Goal: Navigation & Orientation: Find specific page/section

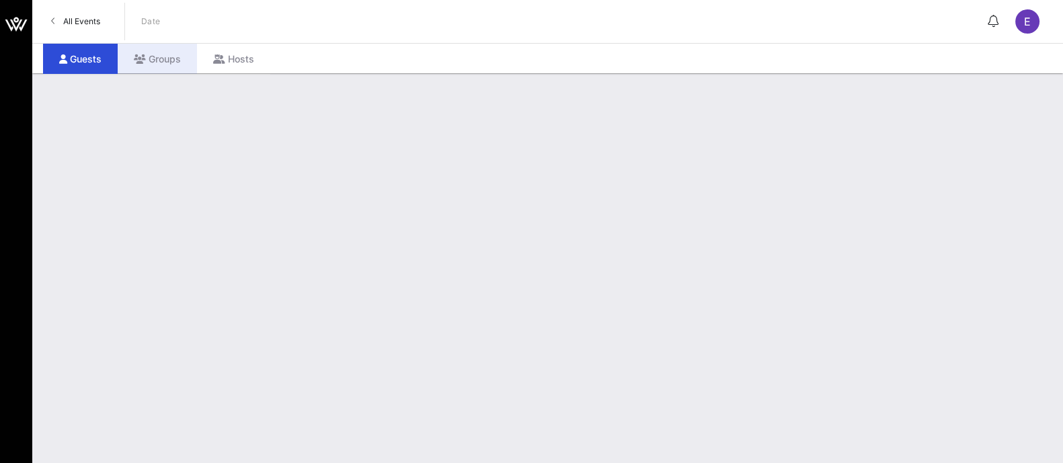
click at [175, 65] on div "Groups" at bounding box center [157, 59] width 79 height 30
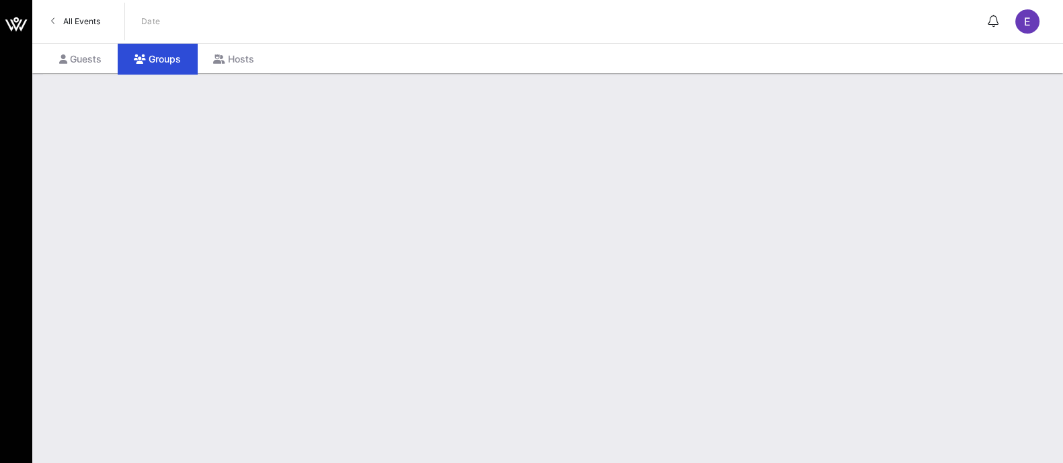
click at [83, 22] on span "All Events" at bounding box center [81, 21] width 37 height 10
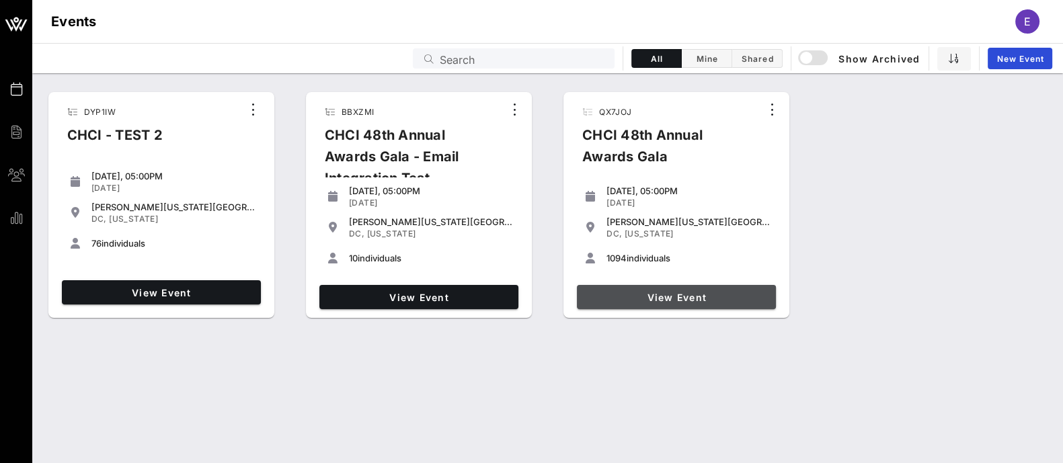
click at [674, 300] on span "View Event" at bounding box center [676, 297] width 188 height 11
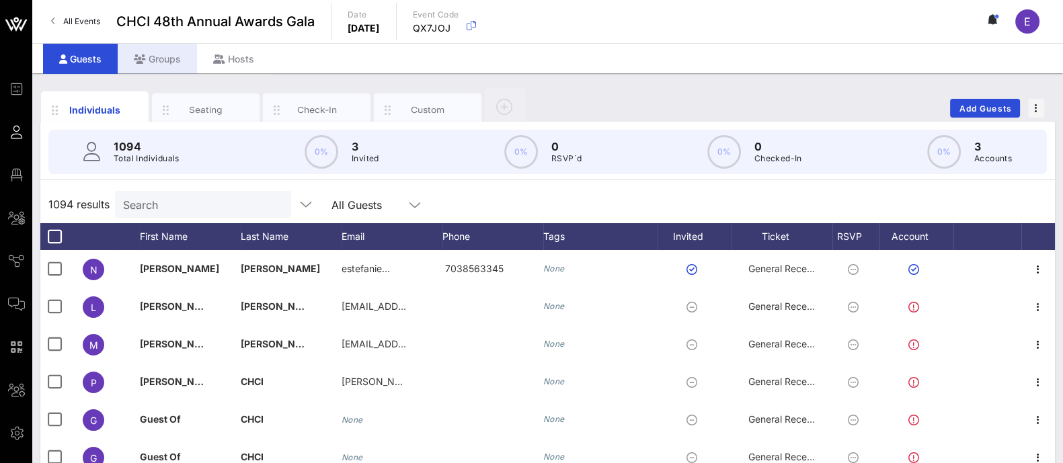
click at [165, 59] on div "Groups" at bounding box center [157, 59] width 79 height 30
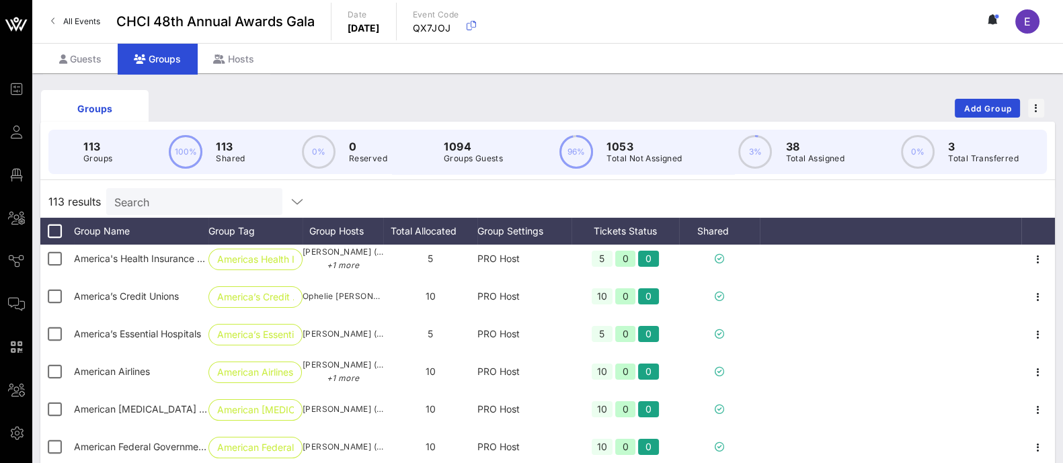
scroll to position [199, 0]
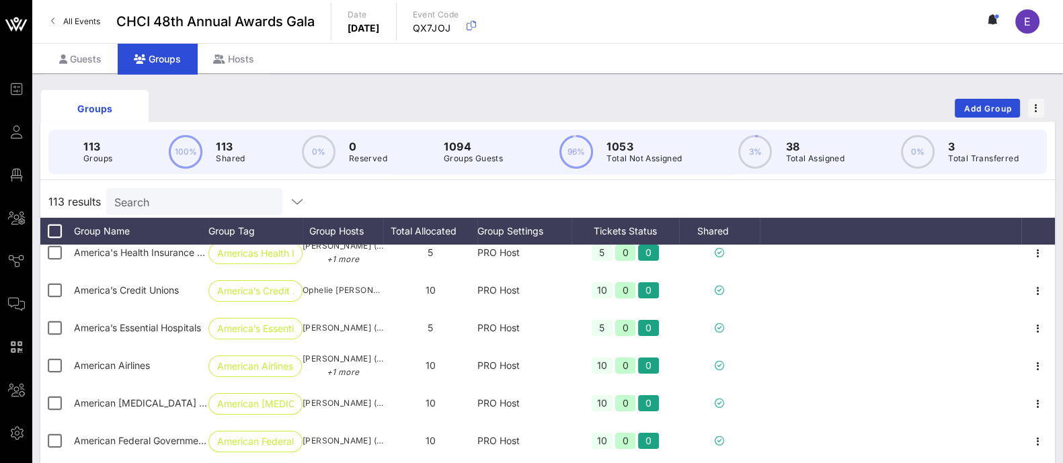
click at [195, 333] on span "America’s Essential Hospitals" at bounding box center [137, 327] width 127 height 11
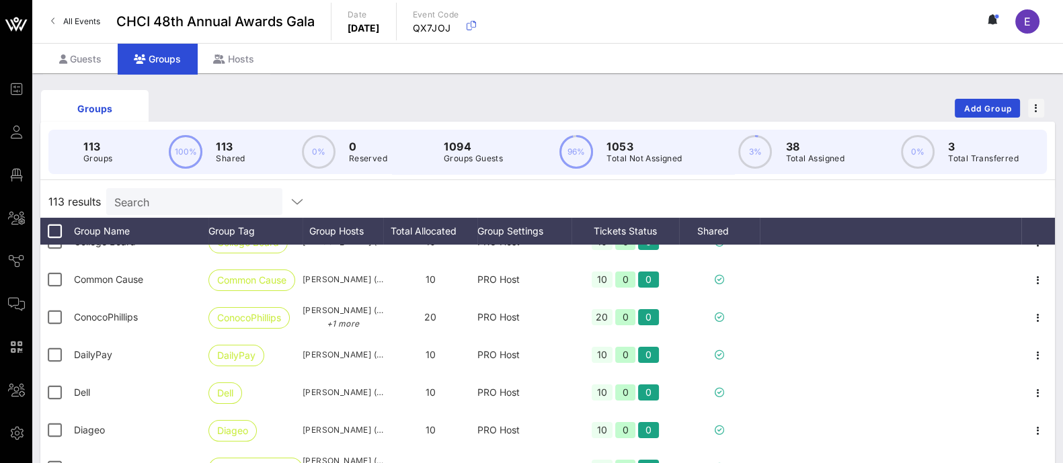
scroll to position [1416, 0]
